Goal: Task Accomplishment & Management: Use online tool/utility

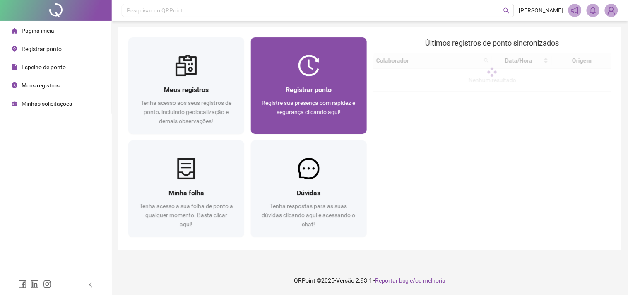
click at [304, 79] on div "Registrar ponto Registre sua presença com rapidez e segurança clicando aqui!" at bounding box center [309, 105] width 116 height 58
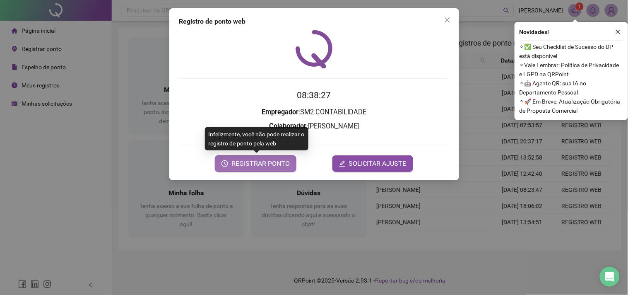
click at [253, 160] on span "REGISTRAR PONTO" at bounding box center [260, 163] width 58 height 10
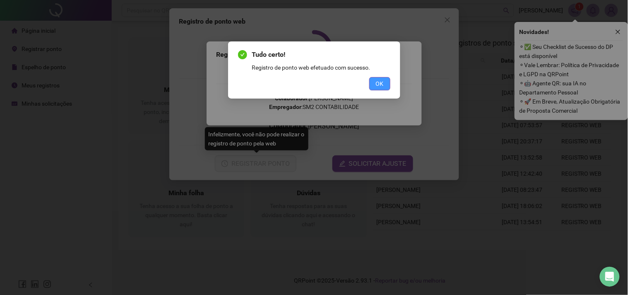
click at [378, 87] on span "OK" at bounding box center [380, 83] width 8 height 9
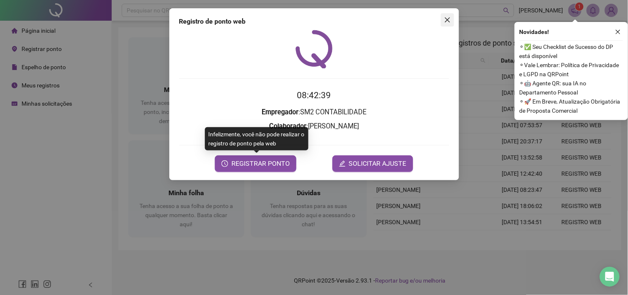
click at [449, 18] on icon "close" at bounding box center [447, 20] width 7 height 7
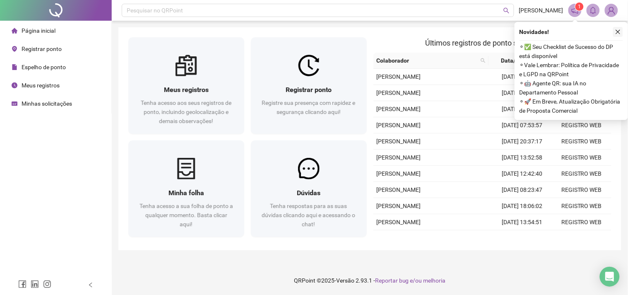
click at [621, 34] on button "button" at bounding box center [618, 32] width 10 height 10
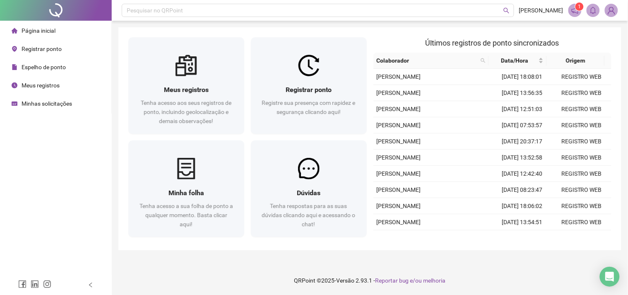
click at [568, 12] on header "Pesquisar no QRPoint MARCELO PINHEIRO 1" at bounding box center [370, 10] width 516 height 21
click at [577, 7] on sup "1" at bounding box center [579, 6] width 8 height 8
click at [571, 9] on icon "notification" at bounding box center [574, 10] width 7 height 7
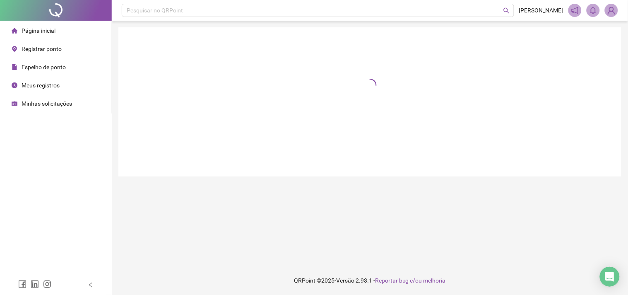
click at [573, 9] on icon "notification" at bounding box center [574, 10] width 7 height 7
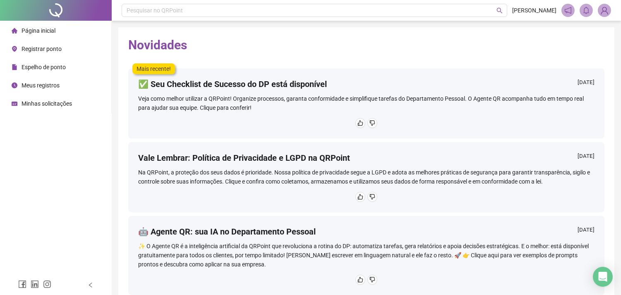
click at [45, 28] on span "Página inicial" at bounding box center [39, 30] width 34 height 7
